Goal: Navigation & Orientation: Find specific page/section

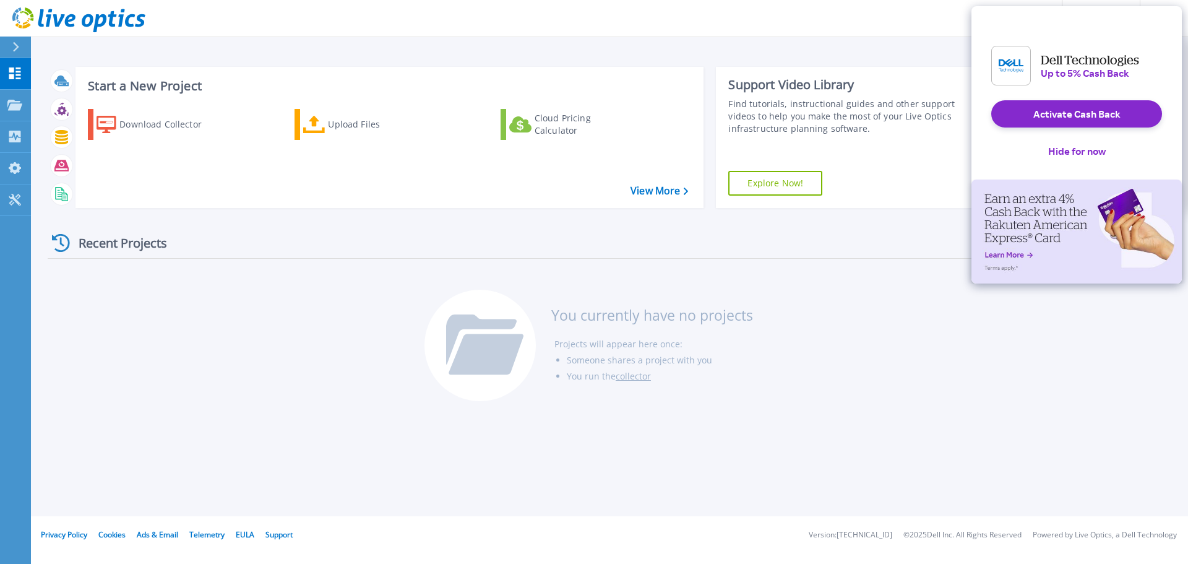
click at [8, 43] on button at bounding box center [15, 47] width 31 height 22
click at [1077, 161] on button "Hide for now" at bounding box center [1076, 150] width 77 height 27
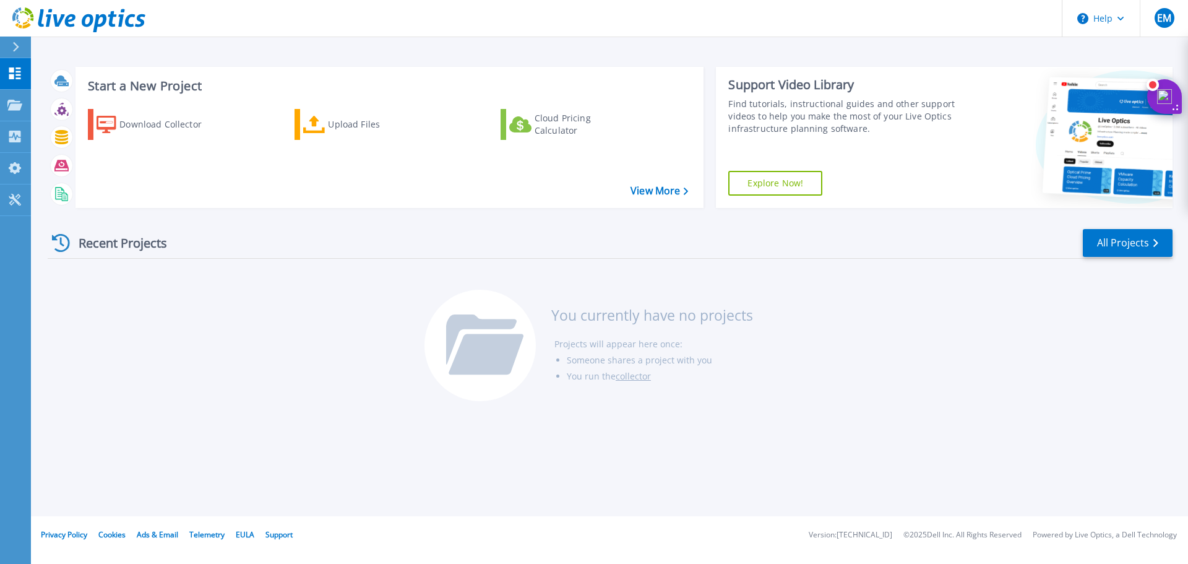
click at [14, 42] on icon at bounding box center [15, 47] width 7 height 10
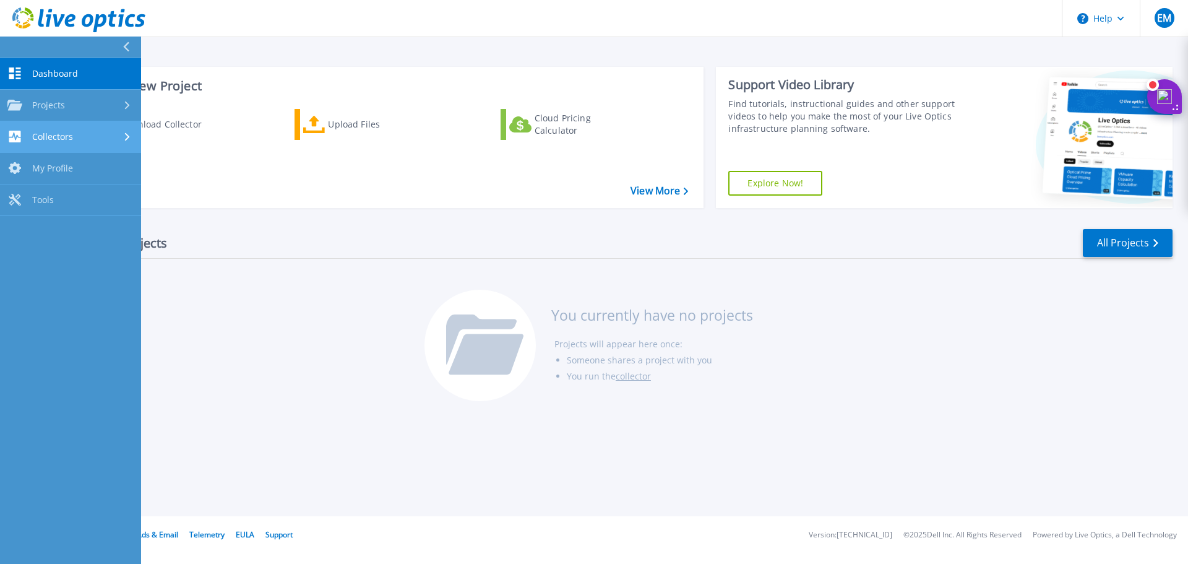
click at [48, 140] on span "Collectors" at bounding box center [52, 136] width 41 height 11
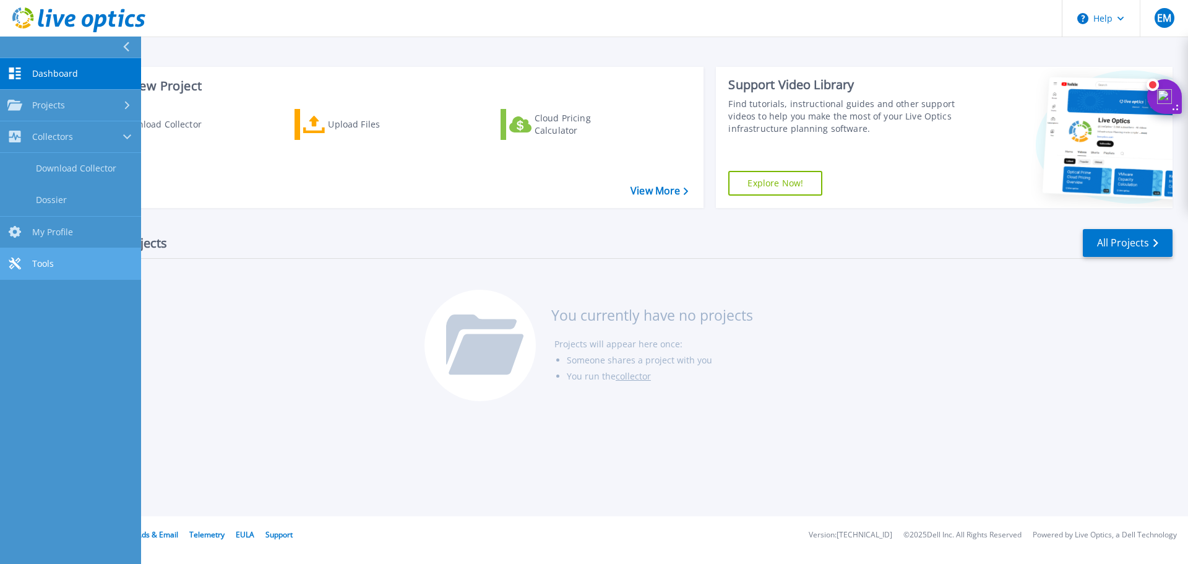
click at [48, 267] on span "Tools" at bounding box center [43, 263] width 22 height 11
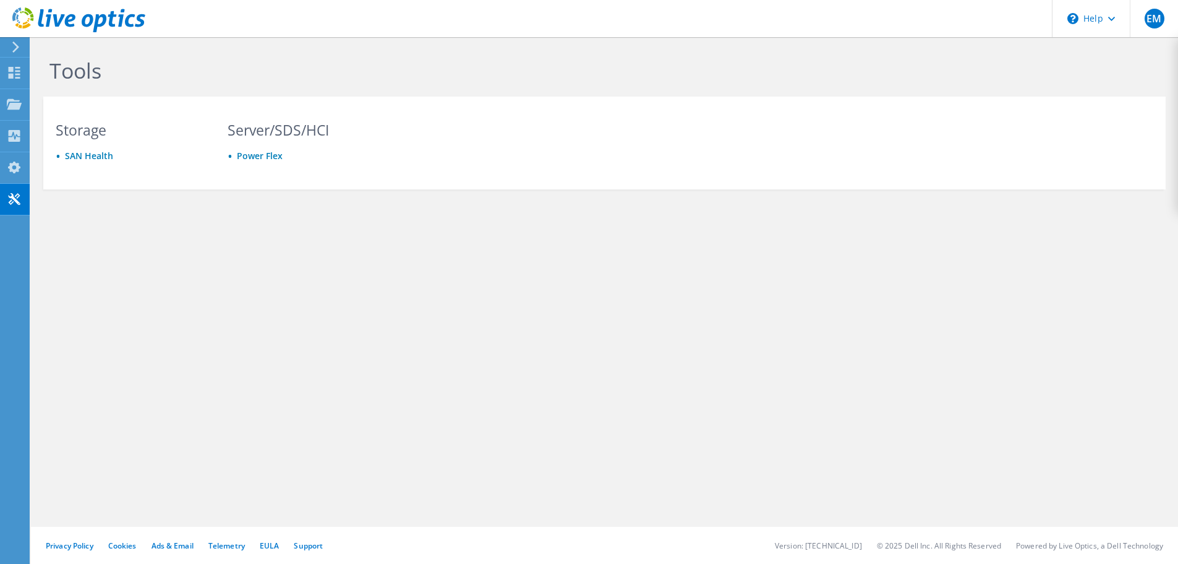
click at [16, 47] on icon at bounding box center [15, 46] width 9 height 11
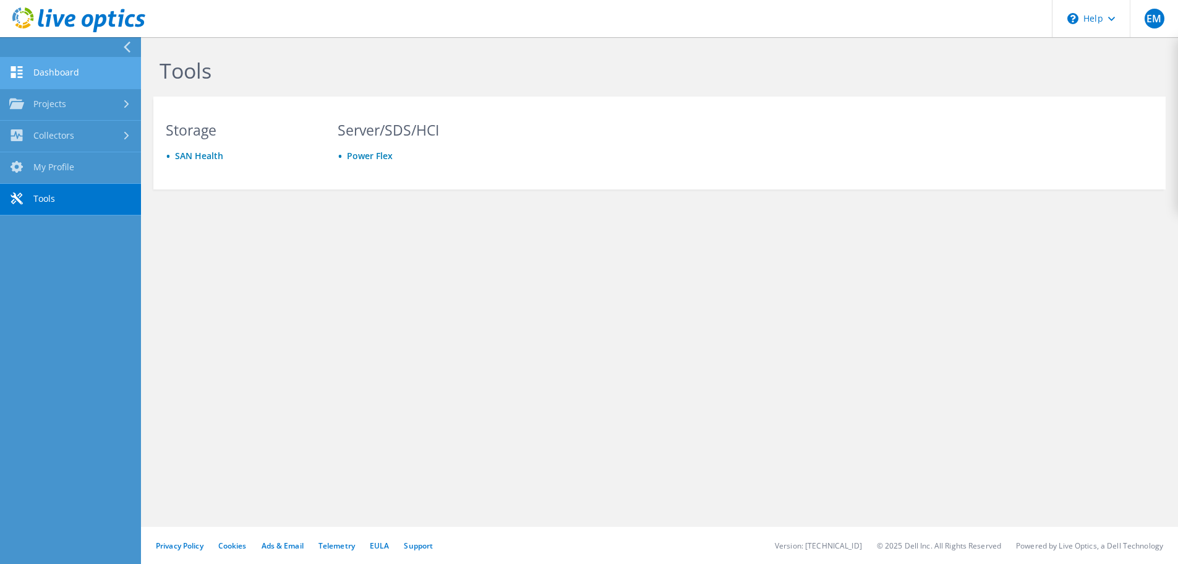
click at [48, 75] on link "Dashboard" at bounding box center [70, 74] width 141 height 32
